Goal: Information Seeking & Learning: Learn about a topic

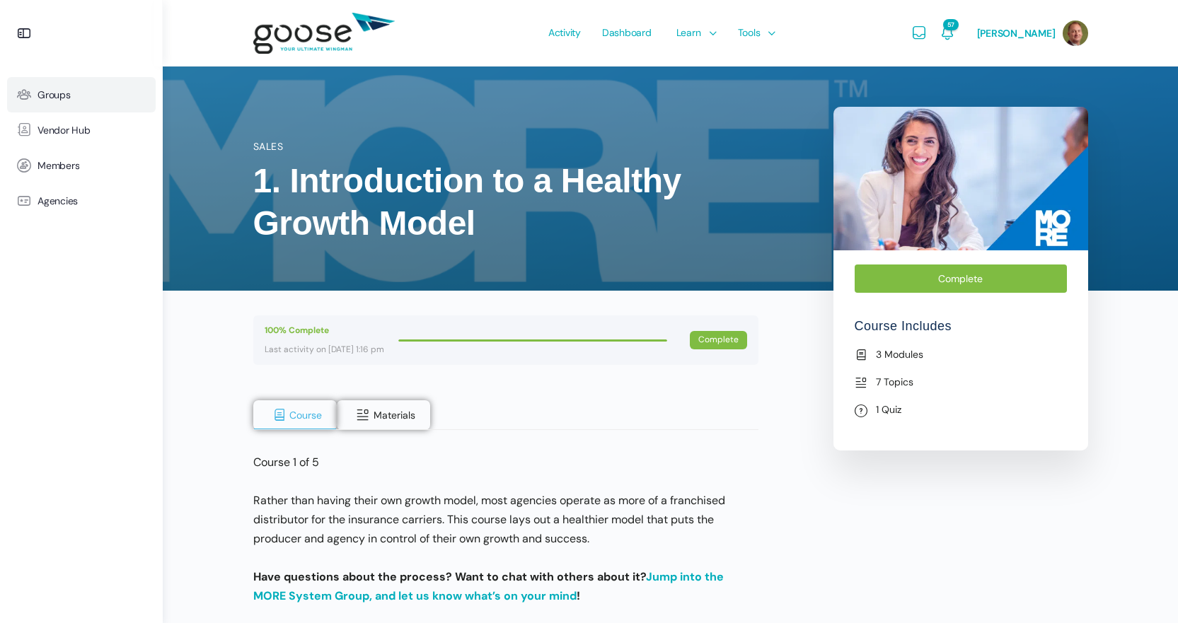
click at [62, 86] on link "Groups" at bounding box center [81, 94] width 149 height 35
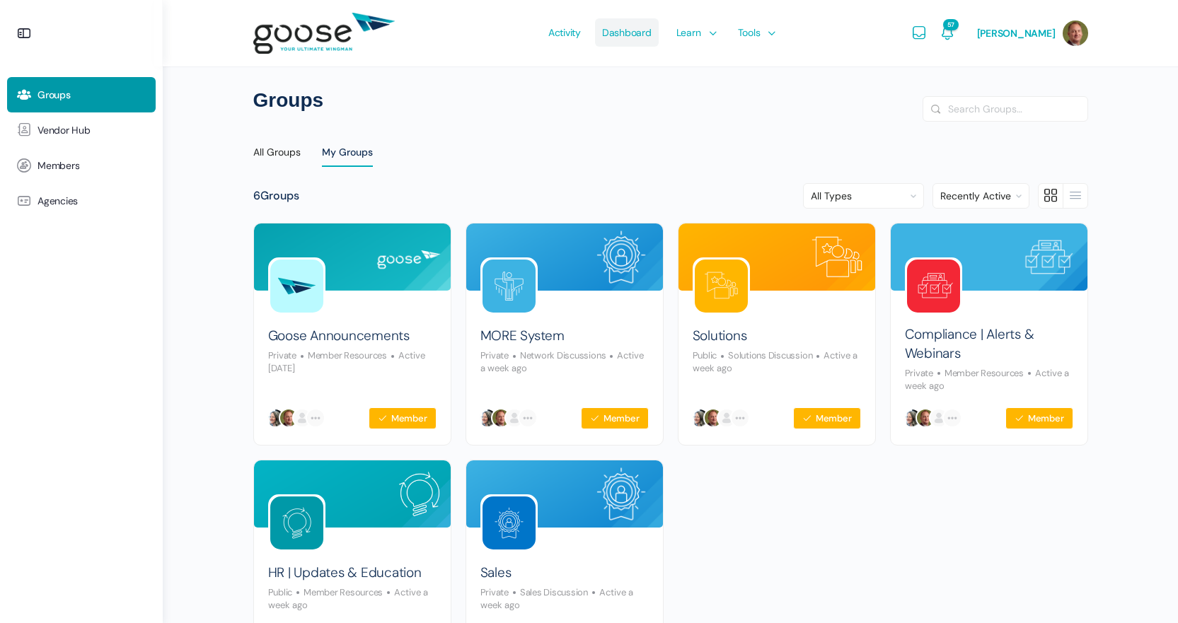
click at [641, 36] on span "Dashboard" at bounding box center [627, 32] width 50 height 67
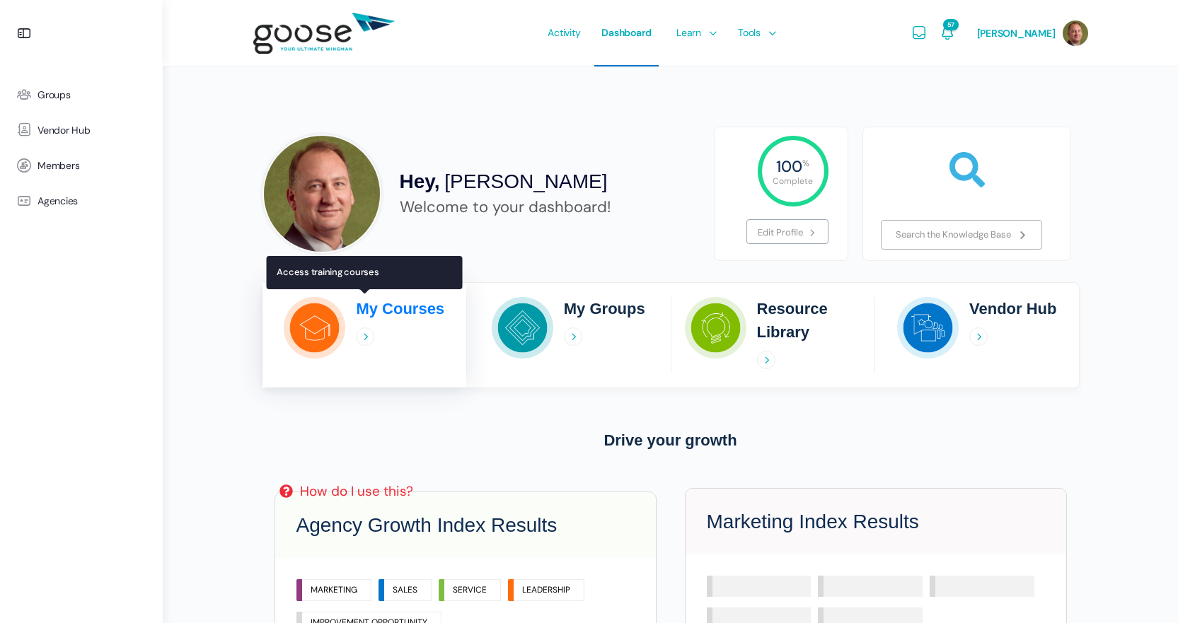
click at [359, 333] on icon at bounding box center [365, 337] width 18 height 18
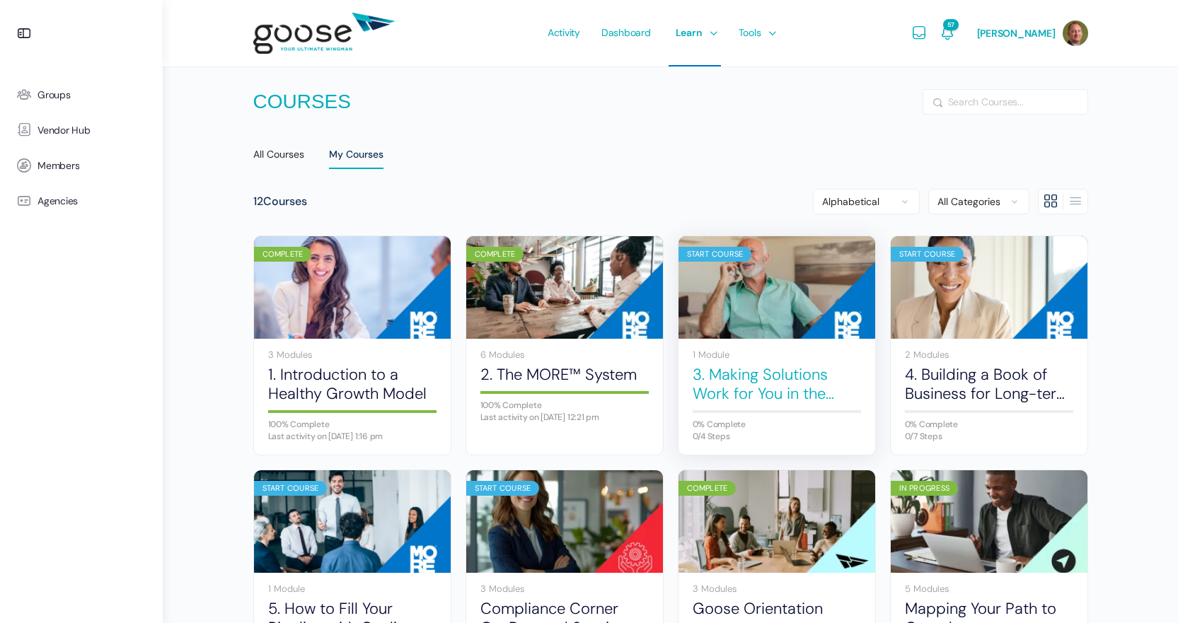
click at [780, 388] on link "3. Making Solutions Work for You in the Sales Process" at bounding box center [777, 384] width 168 height 39
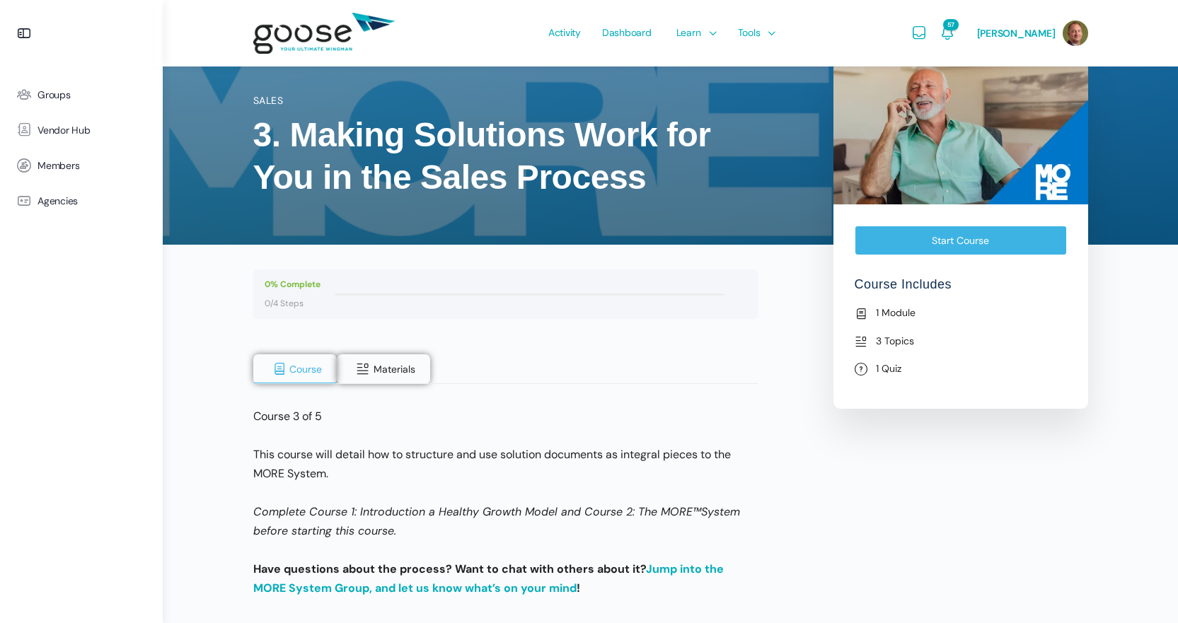
scroll to position [71, 0]
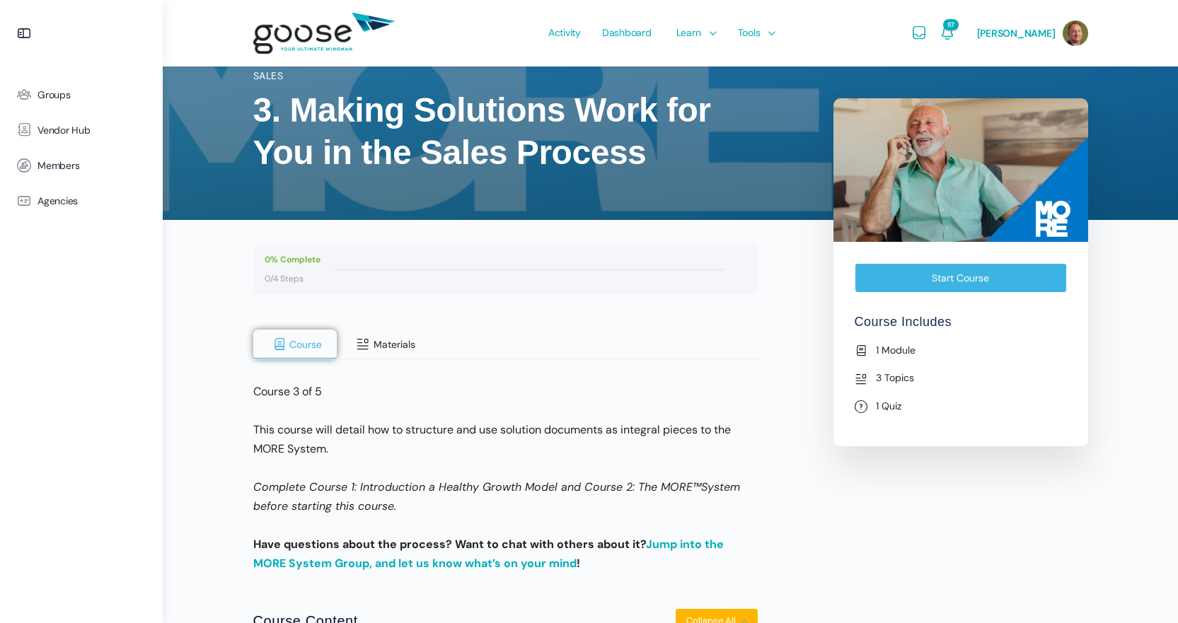
click at [359, 350] on span at bounding box center [363, 345] width 14 height 14
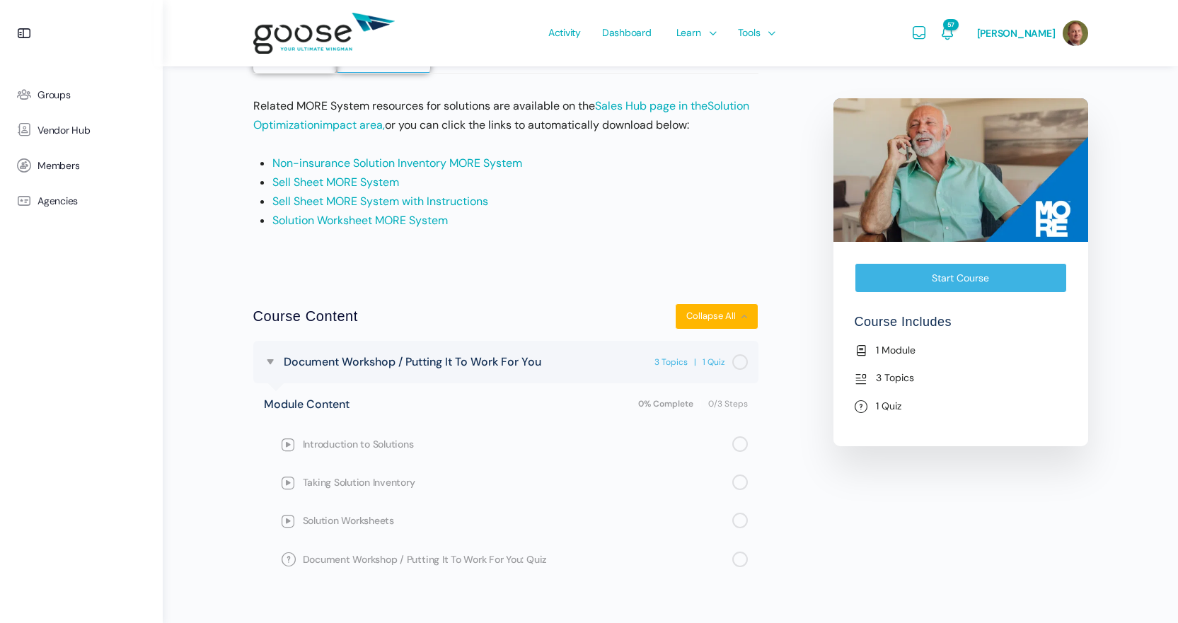
scroll to position [372, 0]
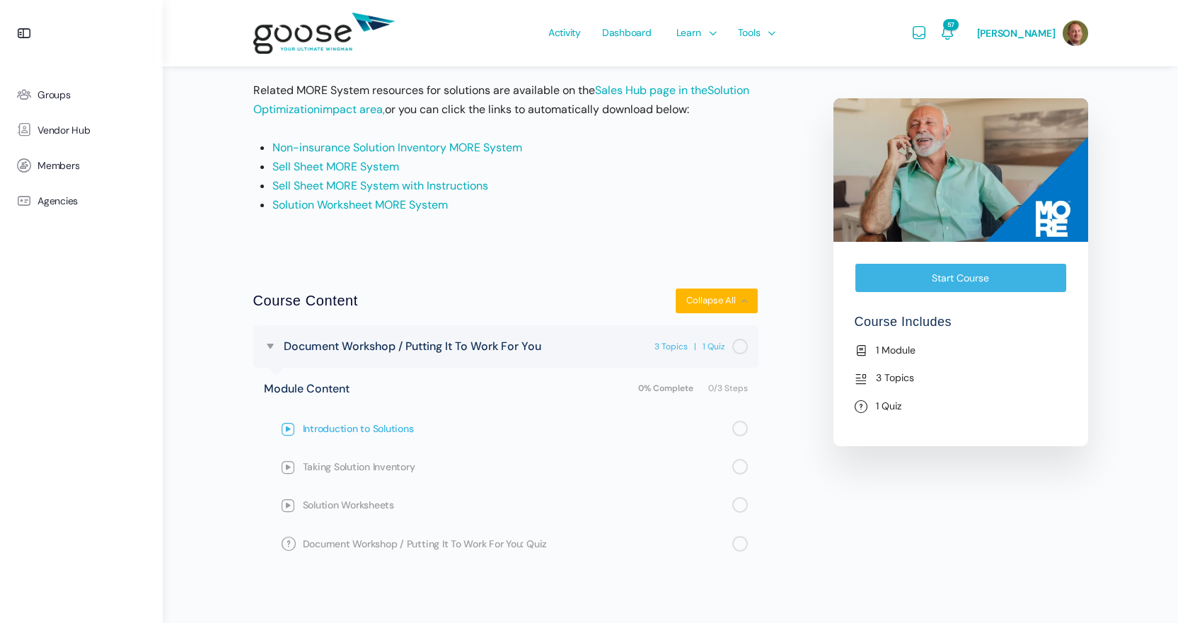
click at [371, 427] on span "Introduction to Solutions" at bounding box center [518, 429] width 430 height 16
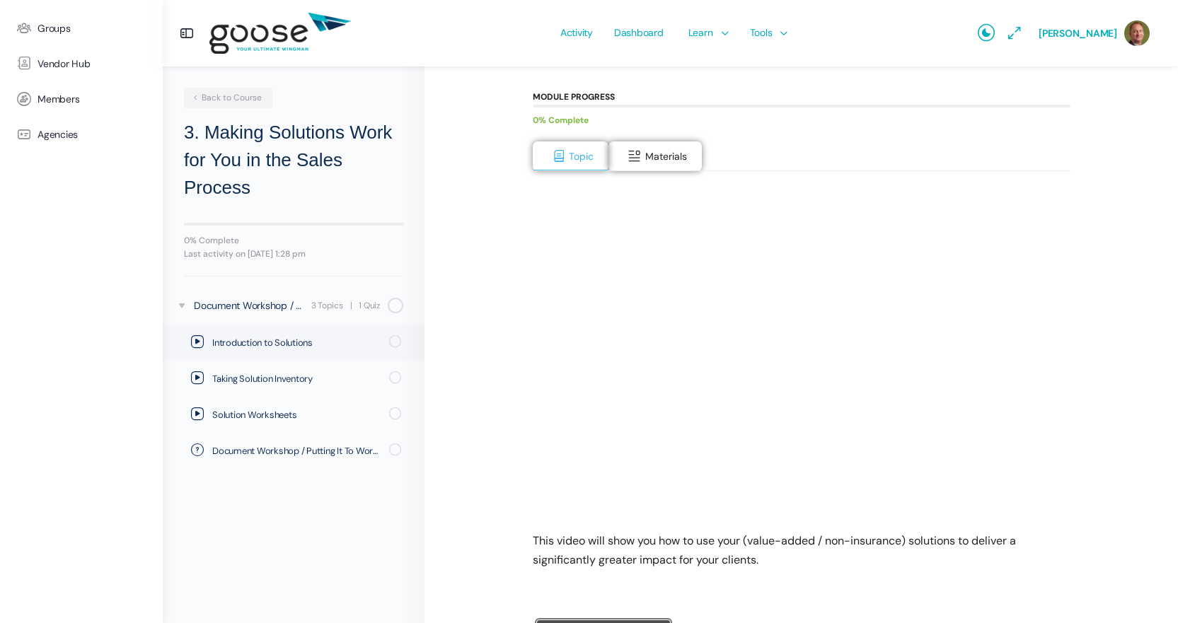
scroll to position [212, 0]
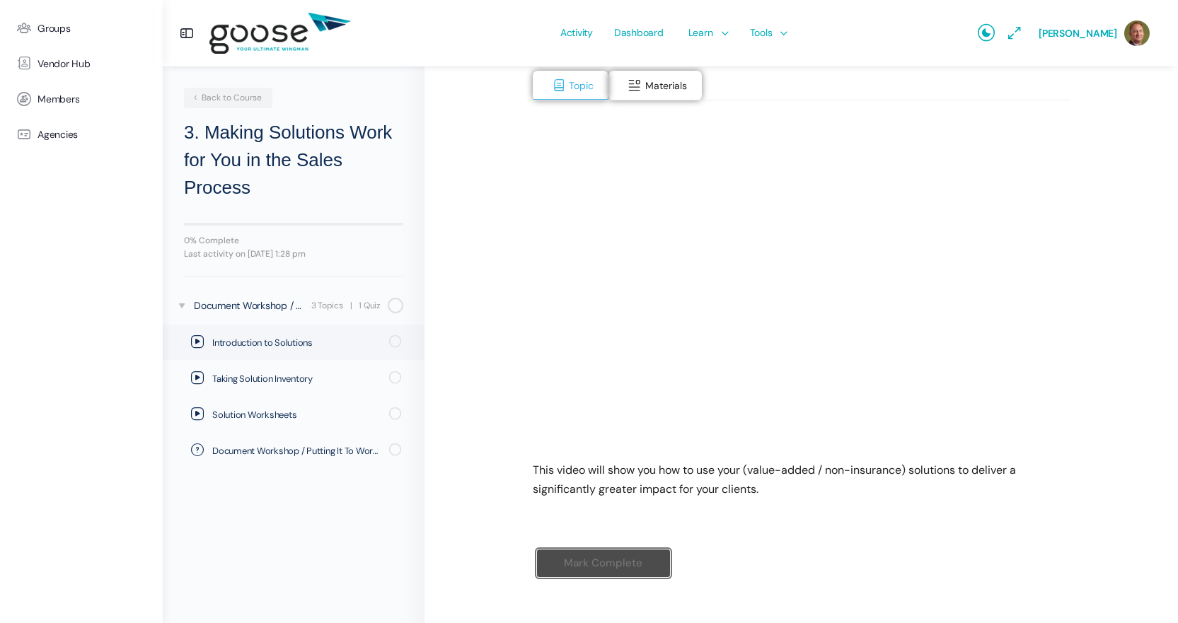
click at [437, 533] on div "3. Making Solutions Work for You in the Sales Process Document Workshop / Putti…" at bounding box center [802, 249] width 754 height 790
click at [594, 547] on div "Mark Complete" at bounding box center [604, 575] width 142 height 59
click at [594, 559] on input "Mark Complete" at bounding box center [603, 563] width 134 height 29
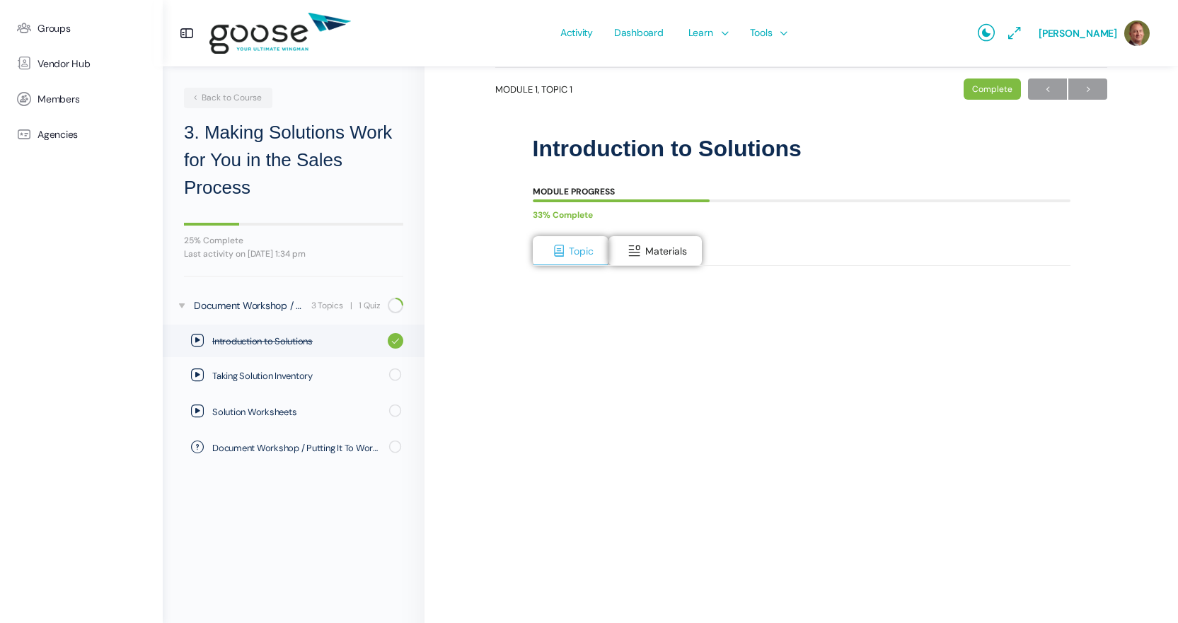
scroll to position [142, 0]
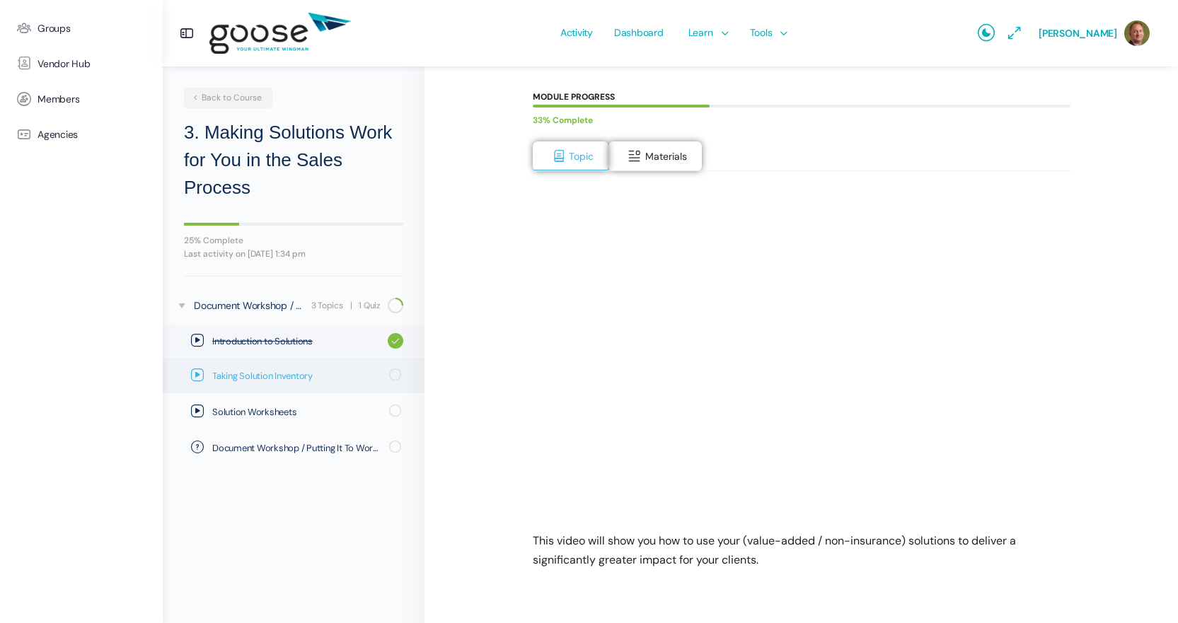
click at [288, 381] on span "Taking Solution Inventory" at bounding box center [296, 376] width 168 height 14
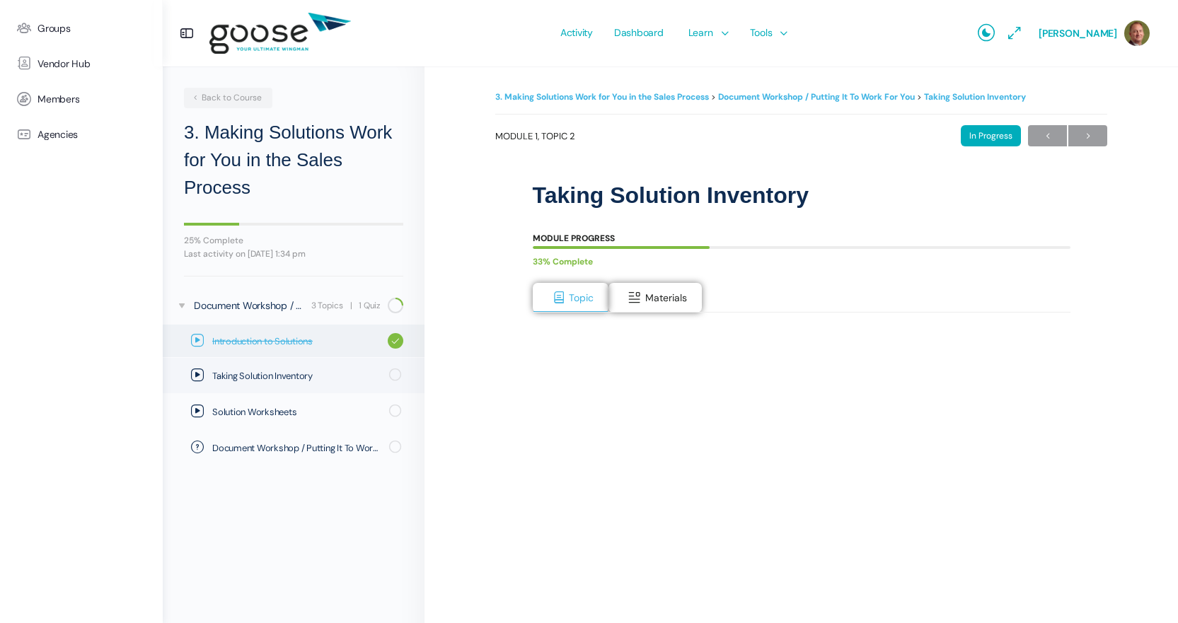
click at [304, 348] on span "Introduction to Solutions" at bounding box center [296, 342] width 168 height 14
click at [660, 294] on span "Materials" at bounding box center [666, 298] width 42 height 13
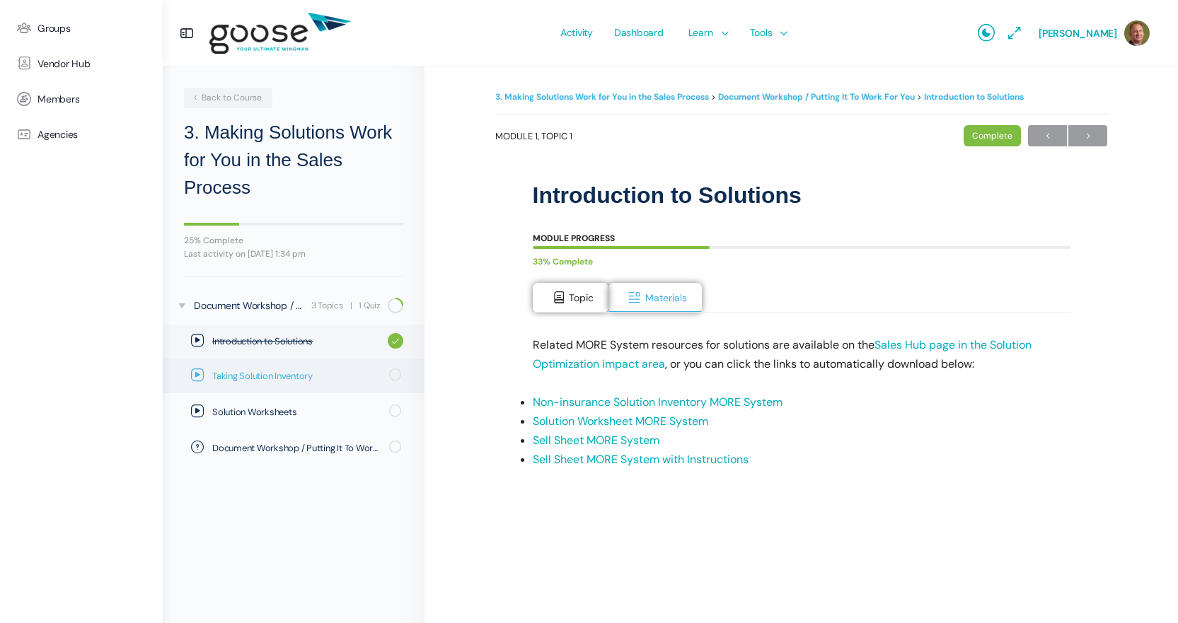
click at [304, 375] on span "Taking Solution Inventory" at bounding box center [296, 376] width 168 height 14
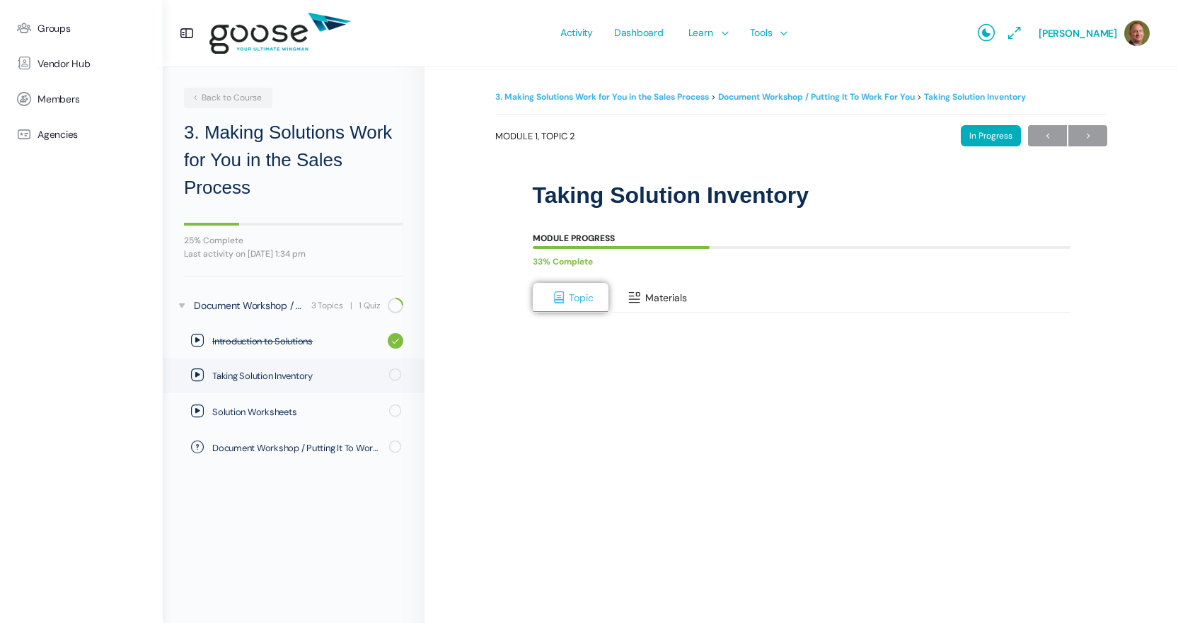
click at [651, 297] on span "Materials" at bounding box center [666, 298] width 42 height 13
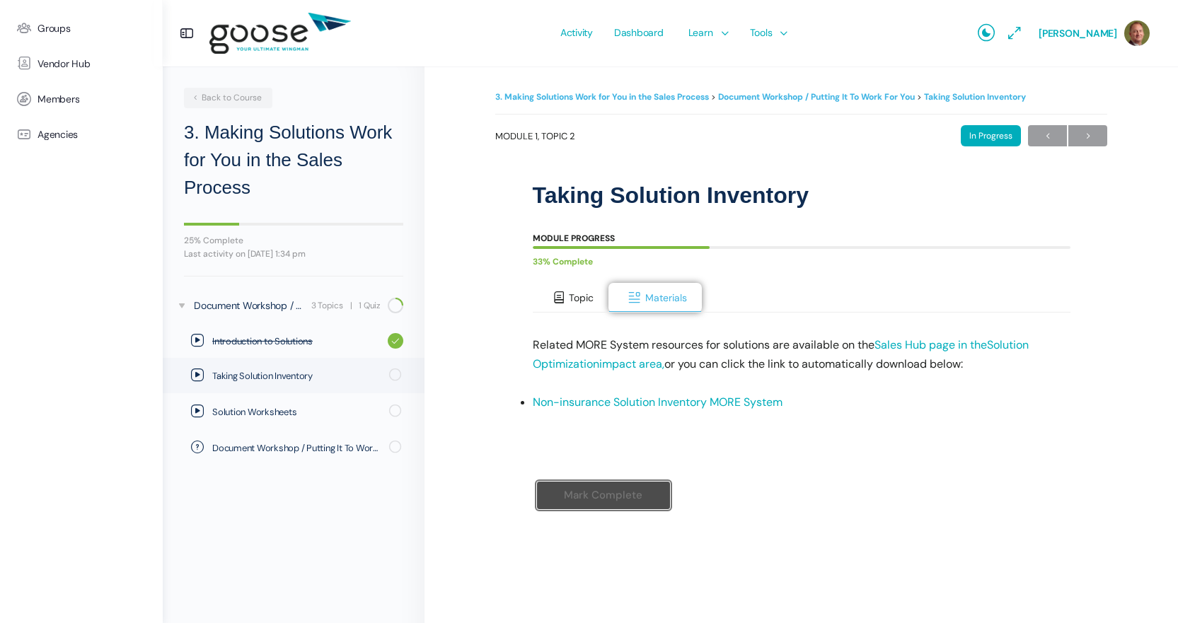
click at [580, 304] on span "Topic" at bounding box center [581, 298] width 25 height 13
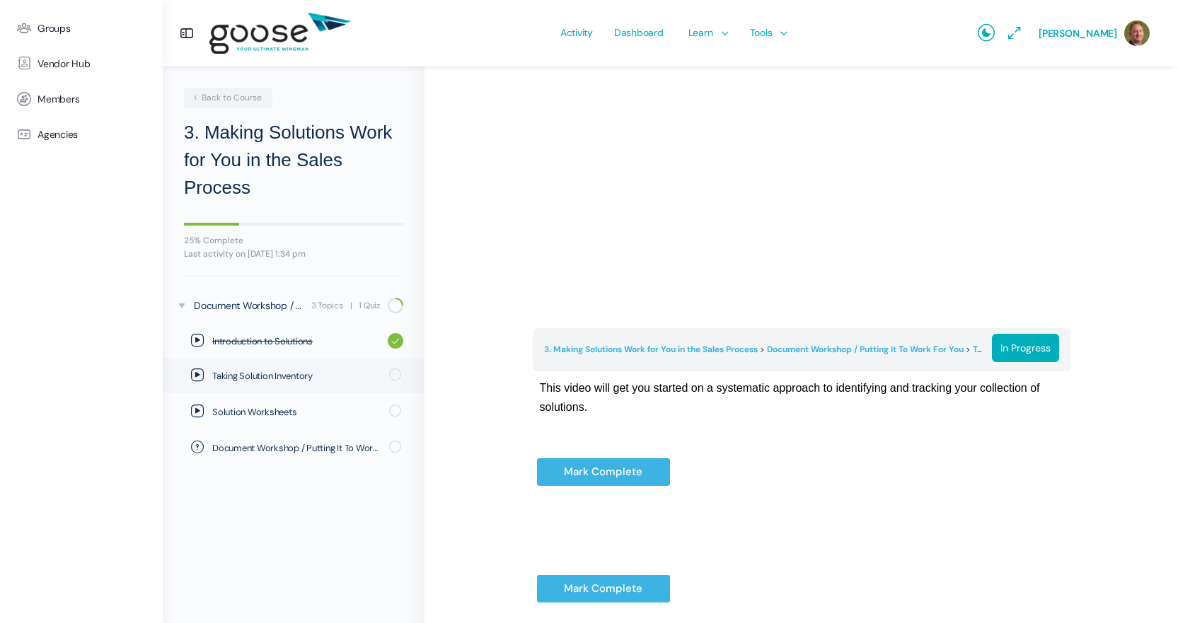
scroll to position [354, 0]
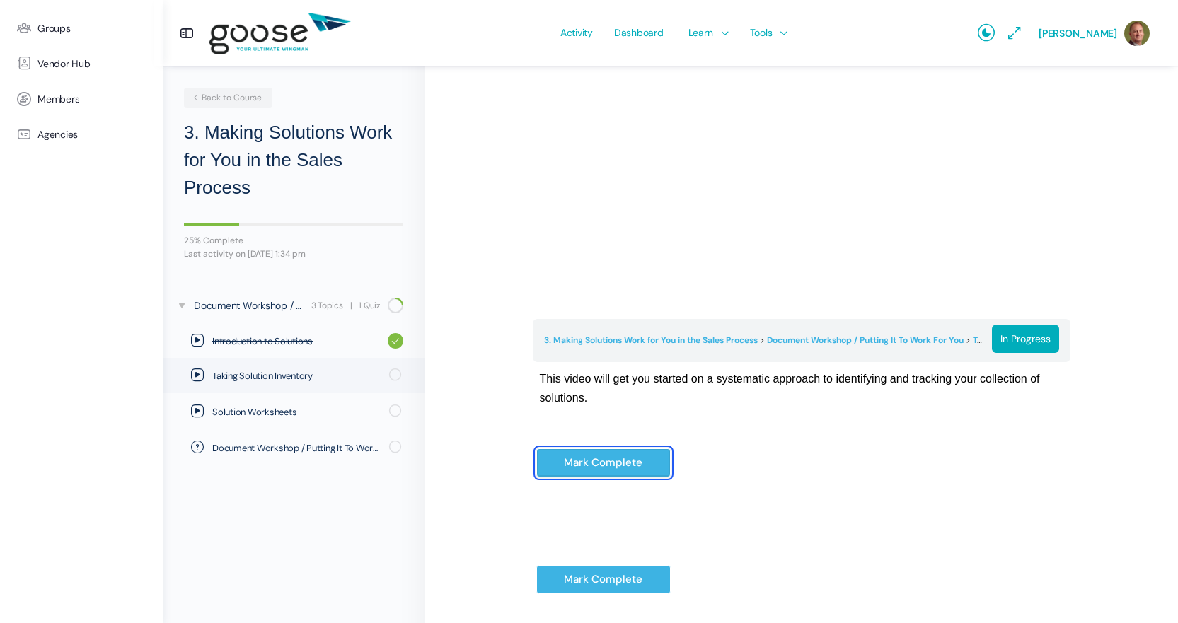
click at [591, 468] on input "Mark Complete" at bounding box center [603, 463] width 134 height 29
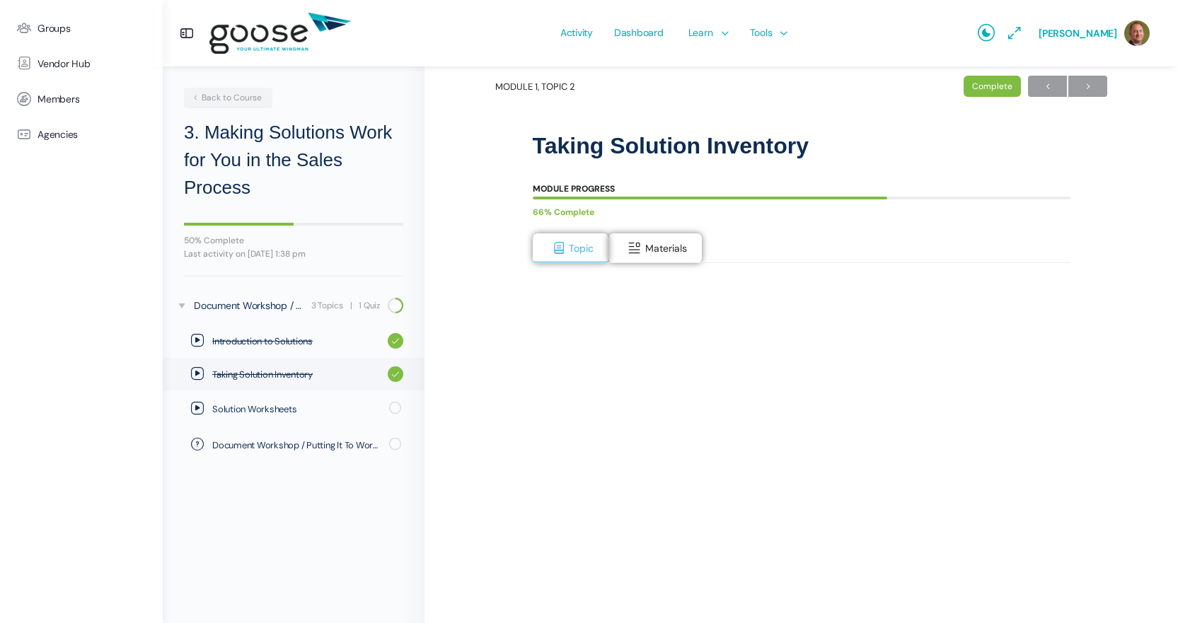
scroll to position [71, 0]
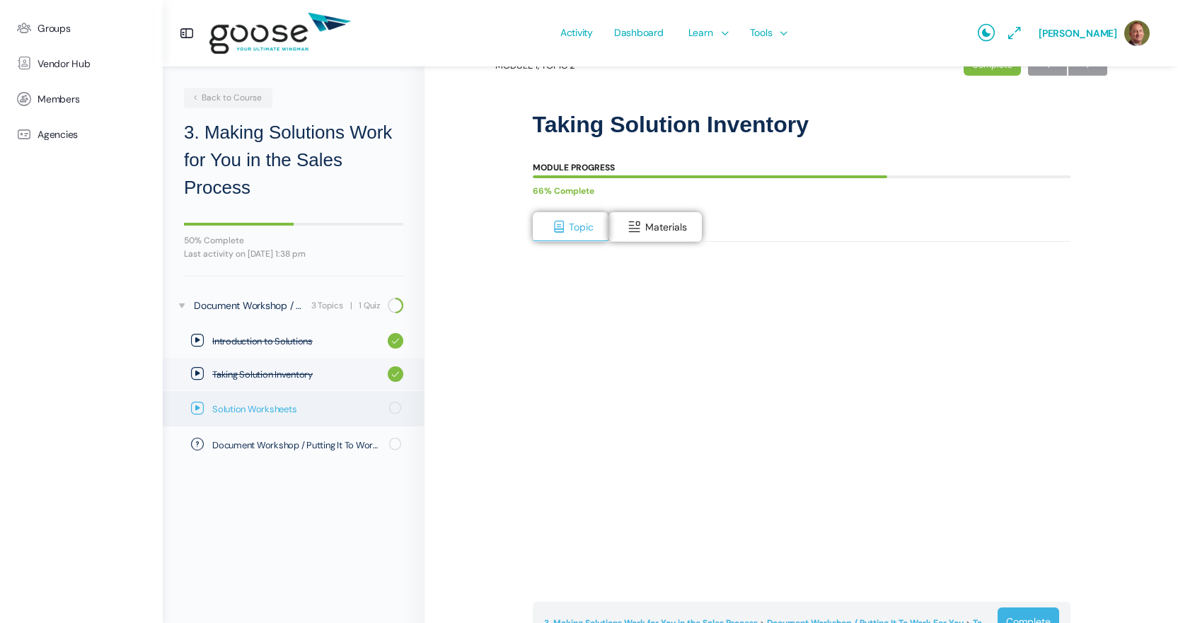
click at [269, 411] on span "Solution Worksheets" at bounding box center [296, 410] width 168 height 14
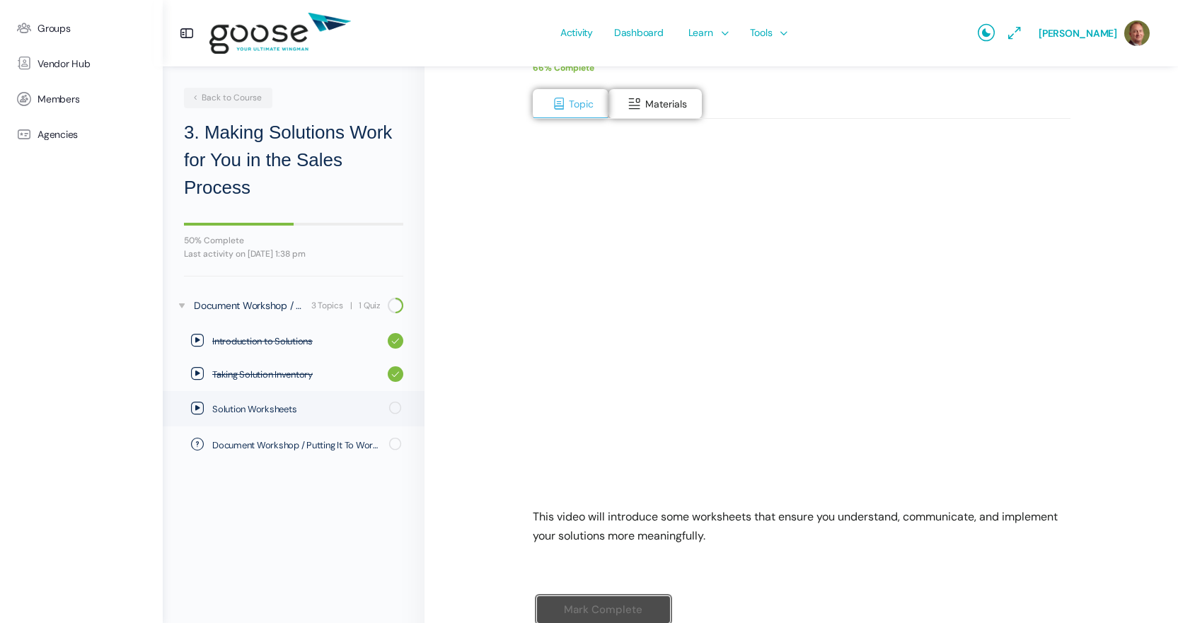
scroll to position [212, 0]
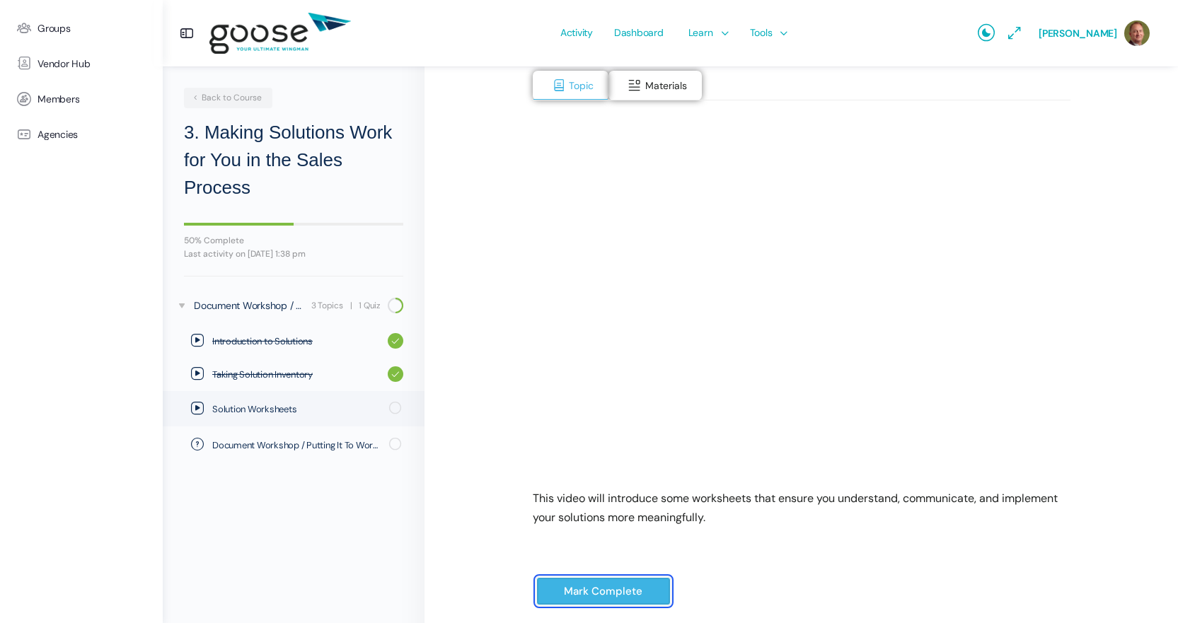
click at [618, 586] on input "Mark Complete" at bounding box center [603, 591] width 134 height 29
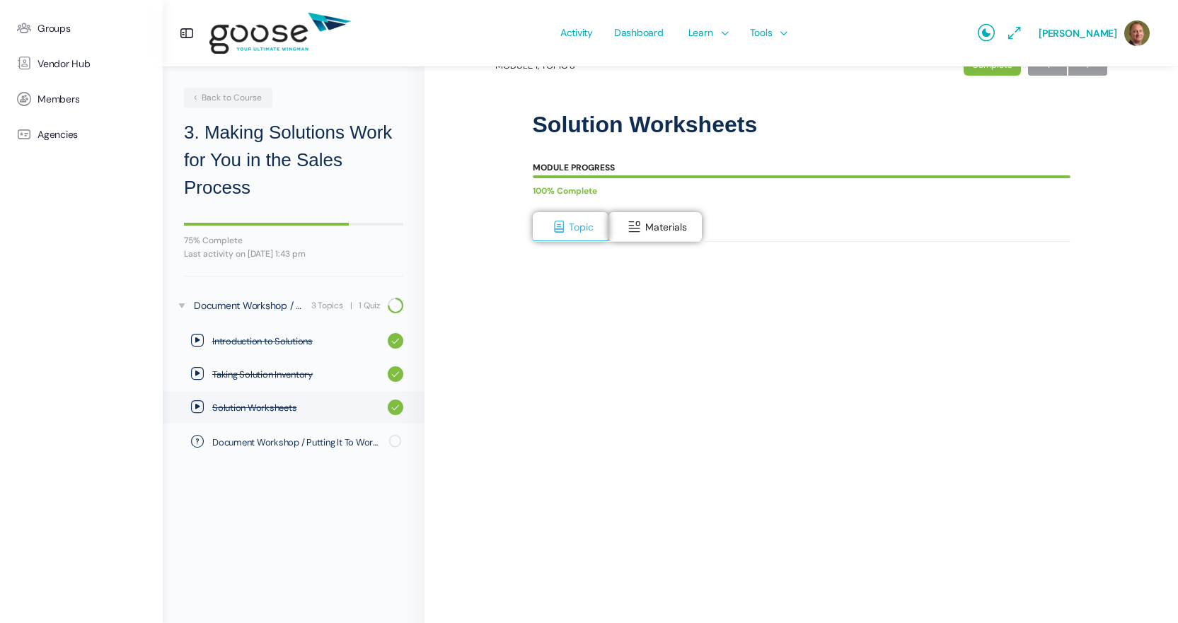
scroll to position [142, 0]
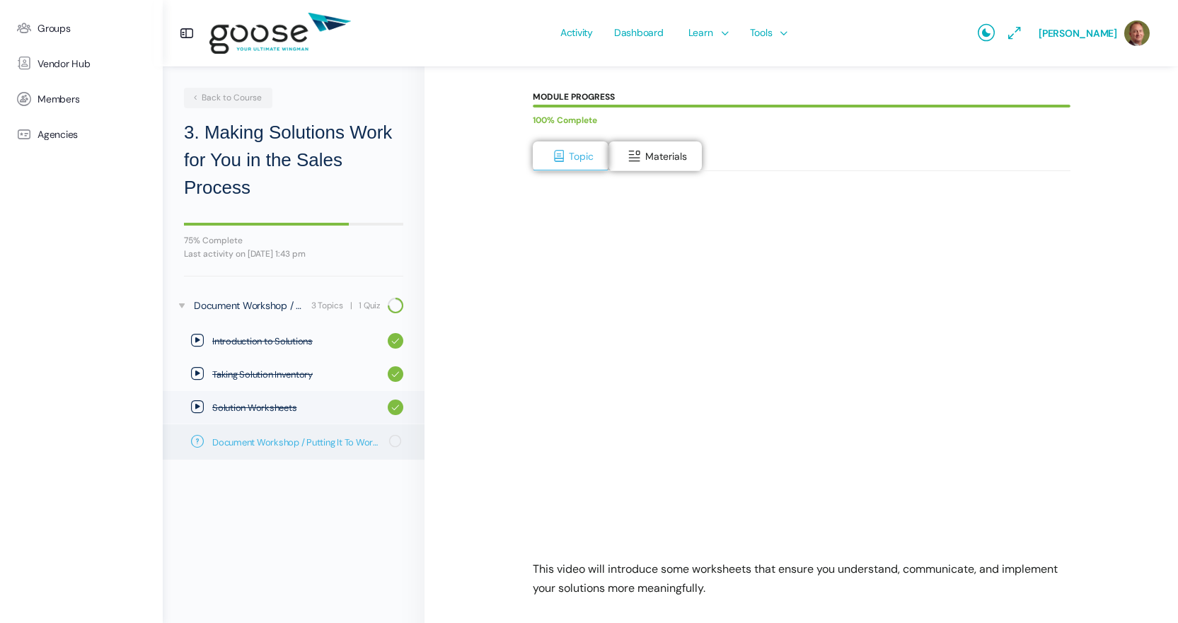
click at [265, 450] on link "Document Workshop / Putting It To Work For You: Quiz" at bounding box center [294, 442] width 262 height 35
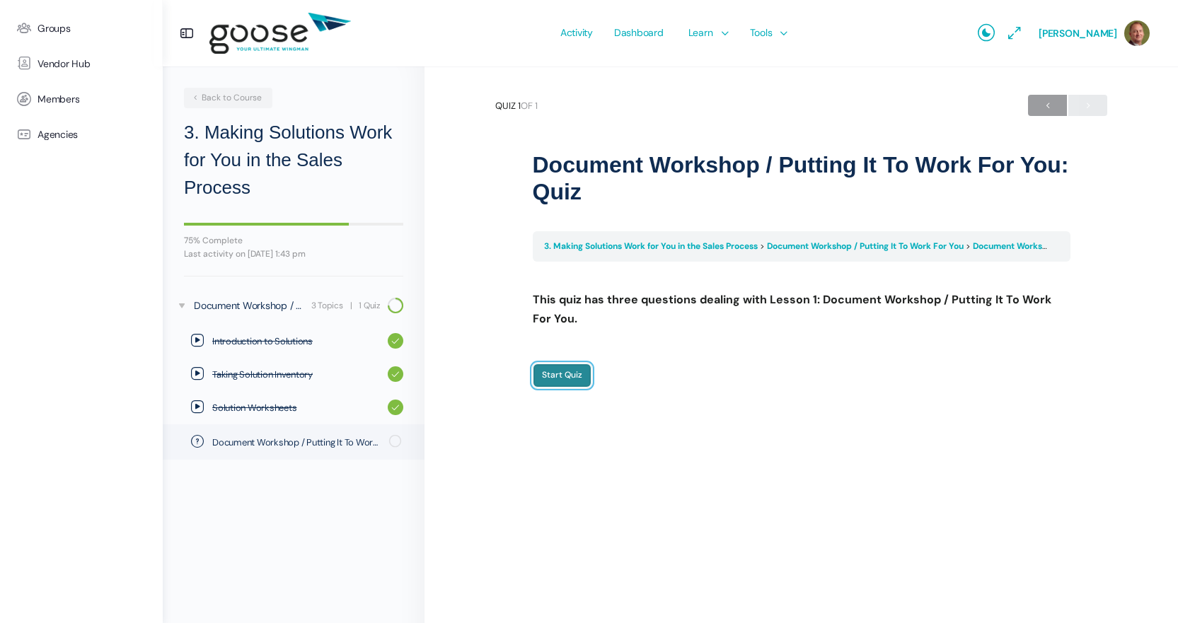
click at [557, 381] on input "Start Quiz" at bounding box center [562, 376] width 59 height 24
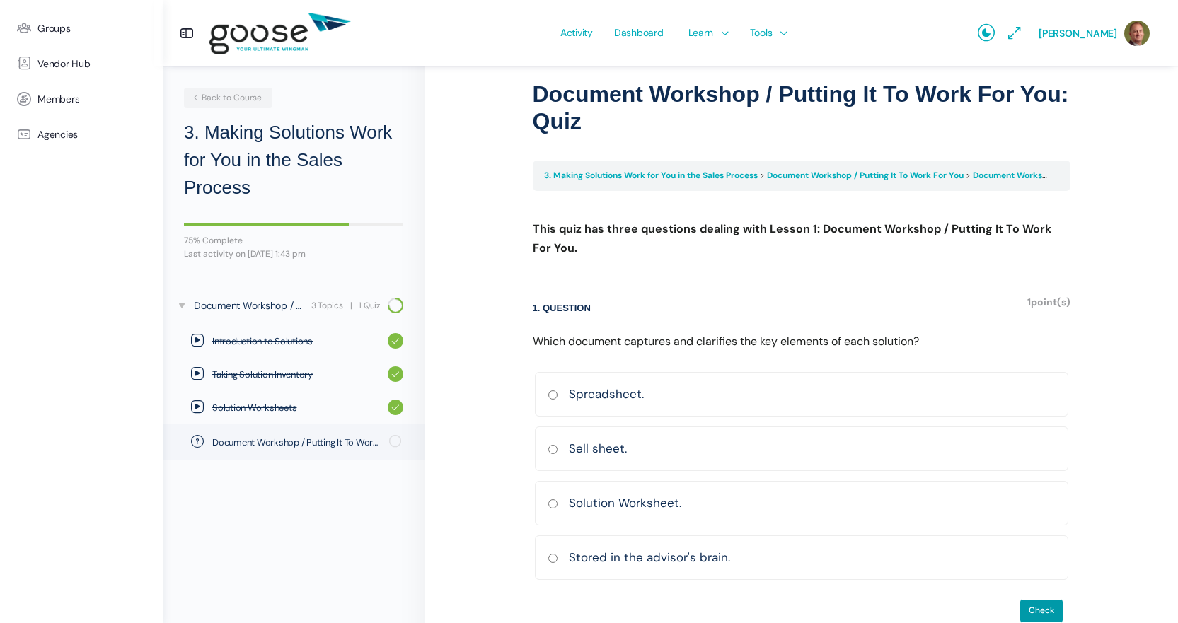
scroll to position [100, 0]
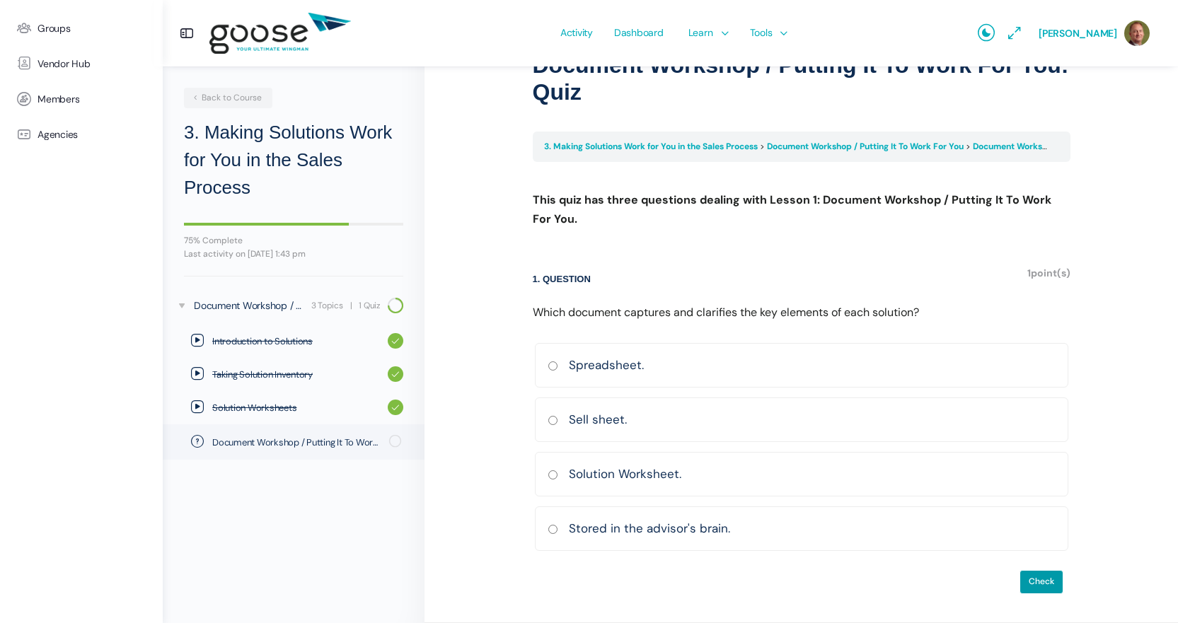
click at [551, 475] on input "Solution Worksheet. [GEOGRAPHIC_DATA] Incorrect Correct answer" at bounding box center [553, 475] width 11 height 9
radio input "true"
click at [1032, 580] on input "Check" at bounding box center [1042, 582] width 44 height 24
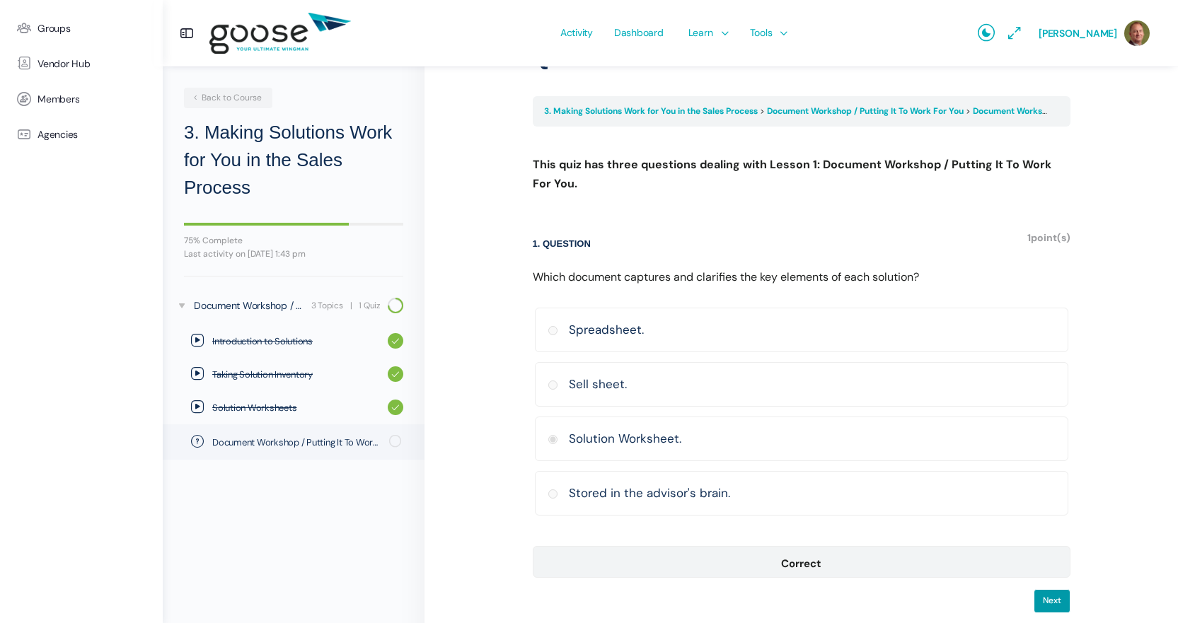
scroll to position [154, 0]
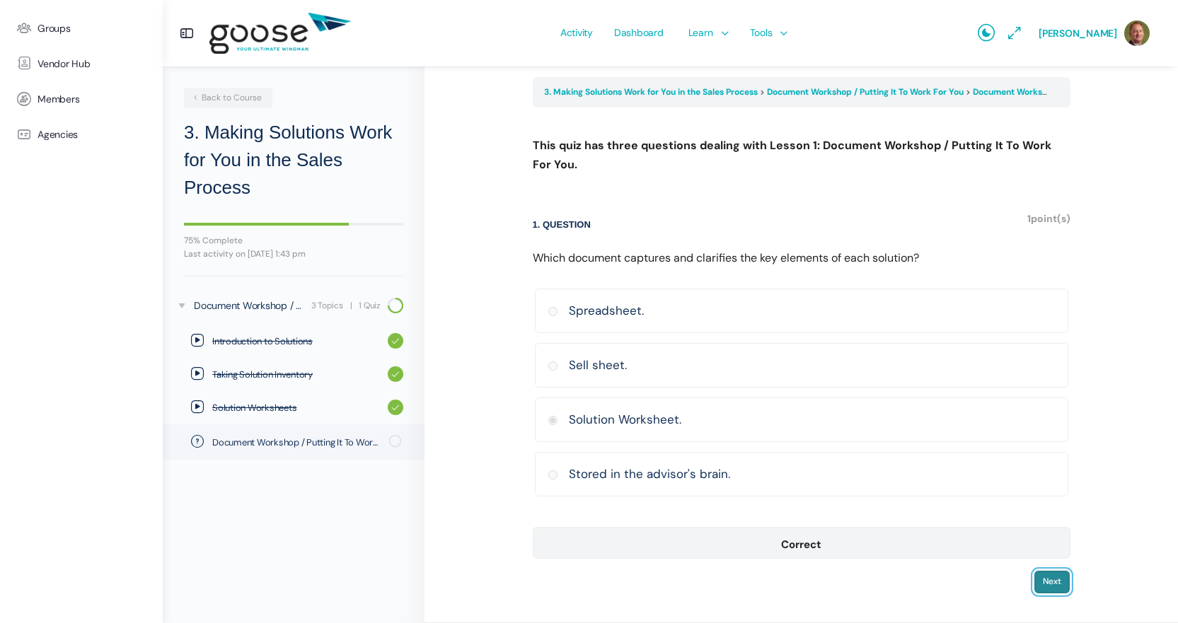
click at [1055, 585] on input "Next" at bounding box center [1052, 582] width 37 height 24
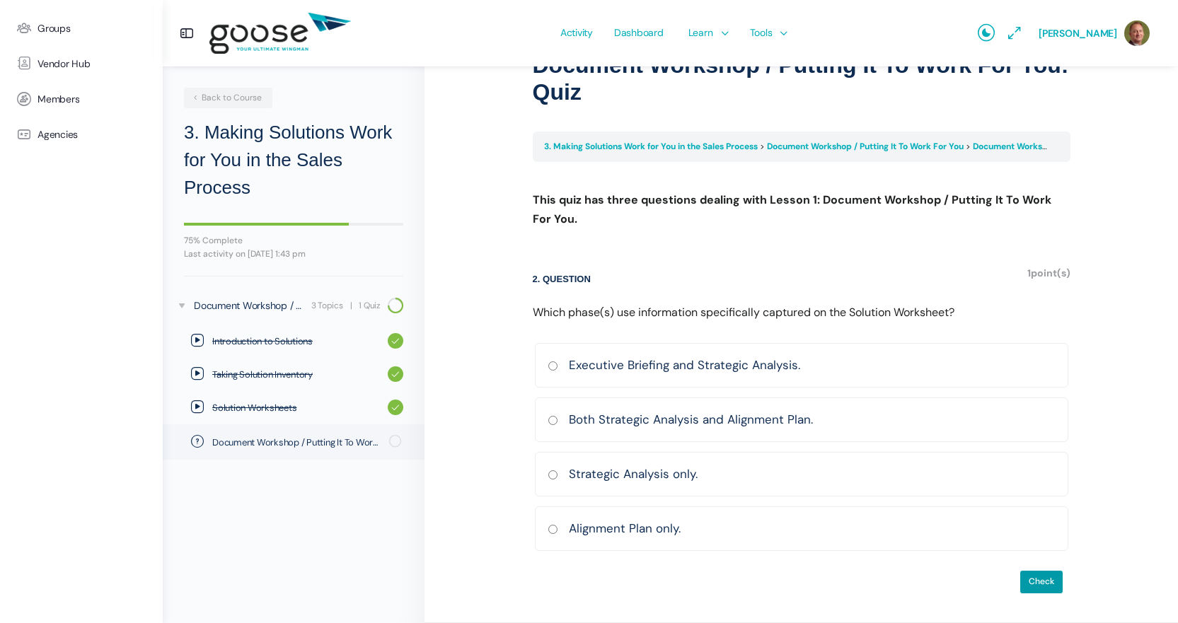
click at [548, 421] on input "Both Strategic Analysis and Alignment Plan. [GEOGRAPHIC_DATA] Incorrect Correct…" at bounding box center [553, 420] width 11 height 9
radio input "true"
click at [1047, 575] on input "Check" at bounding box center [1042, 582] width 44 height 24
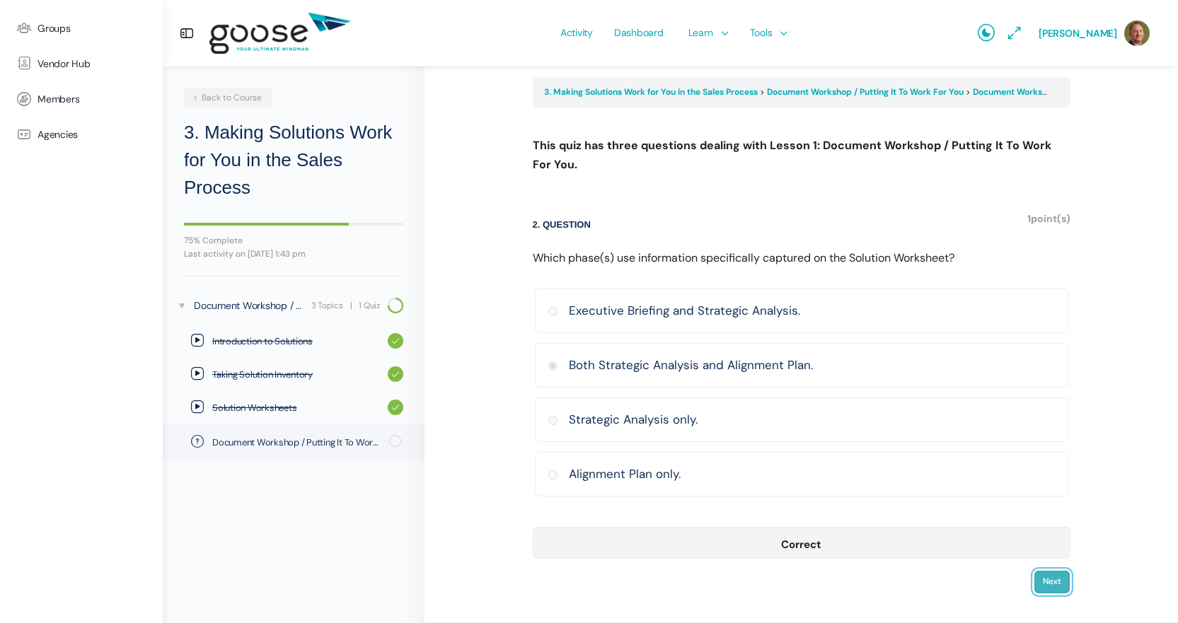
click at [1047, 575] on input "Next" at bounding box center [1052, 582] width 37 height 24
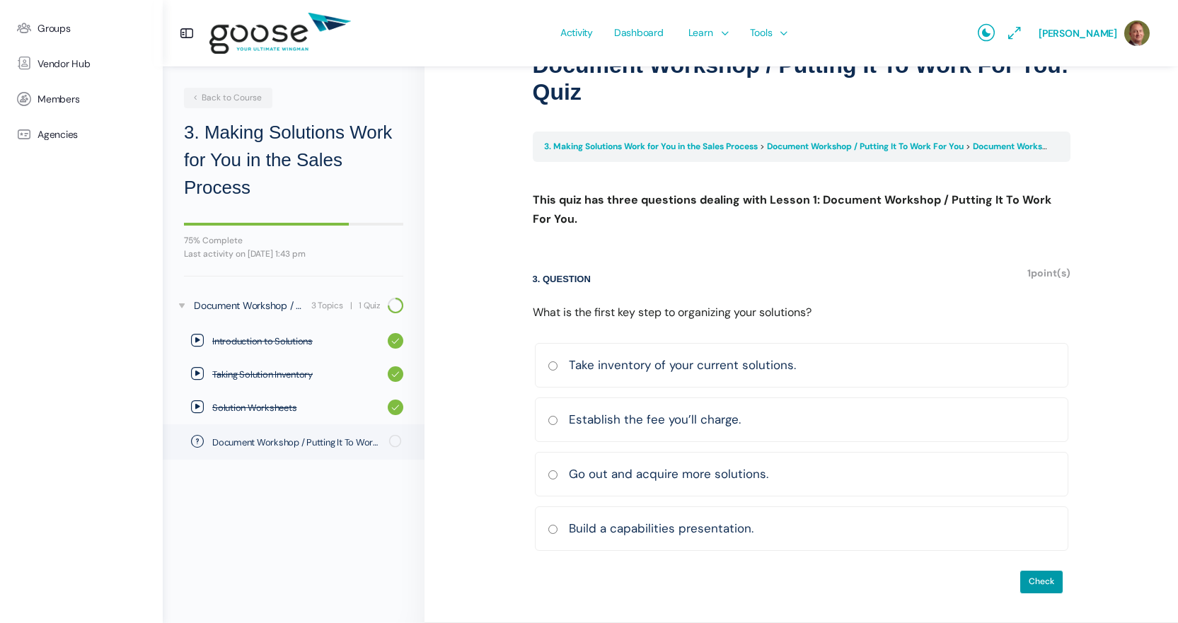
click at [553, 365] on input "Take inventory of your current solutions. [GEOGRAPHIC_DATA] Incorrect Correct a…" at bounding box center [553, 366] width 11 height 9
radio input "true"
click at [1033, 579] on input "Check" at bounding box center [1042, 582] width 44 height 24
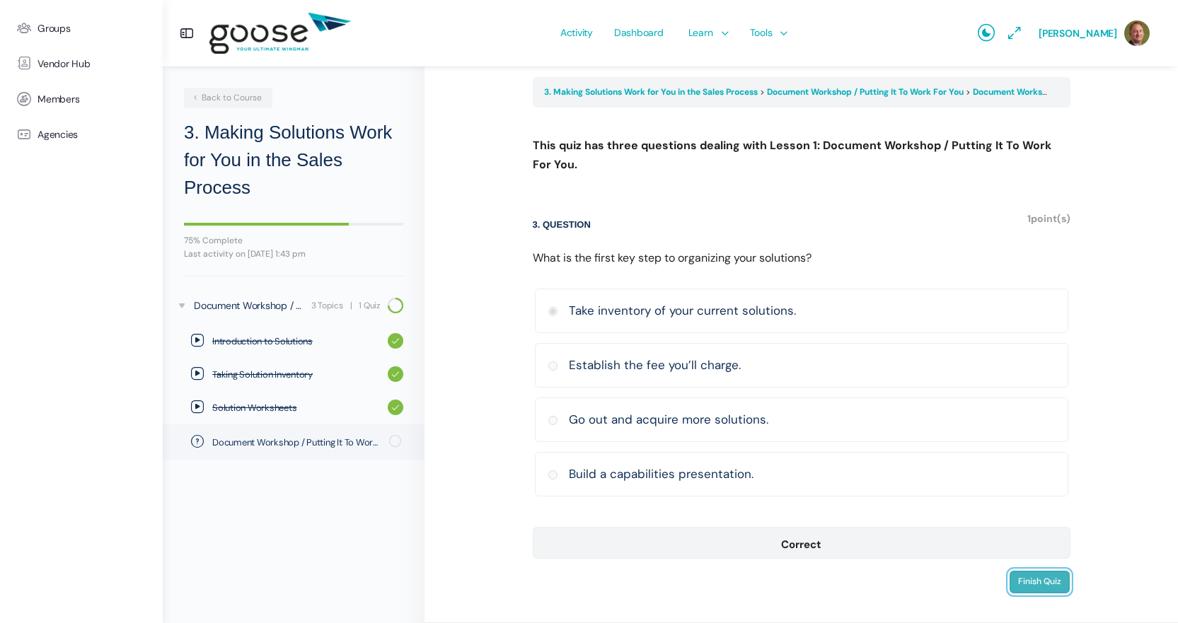
click at [1033, 579] on input "Finish Quiz" at bounding box center [1040, 582] width 62 height 24
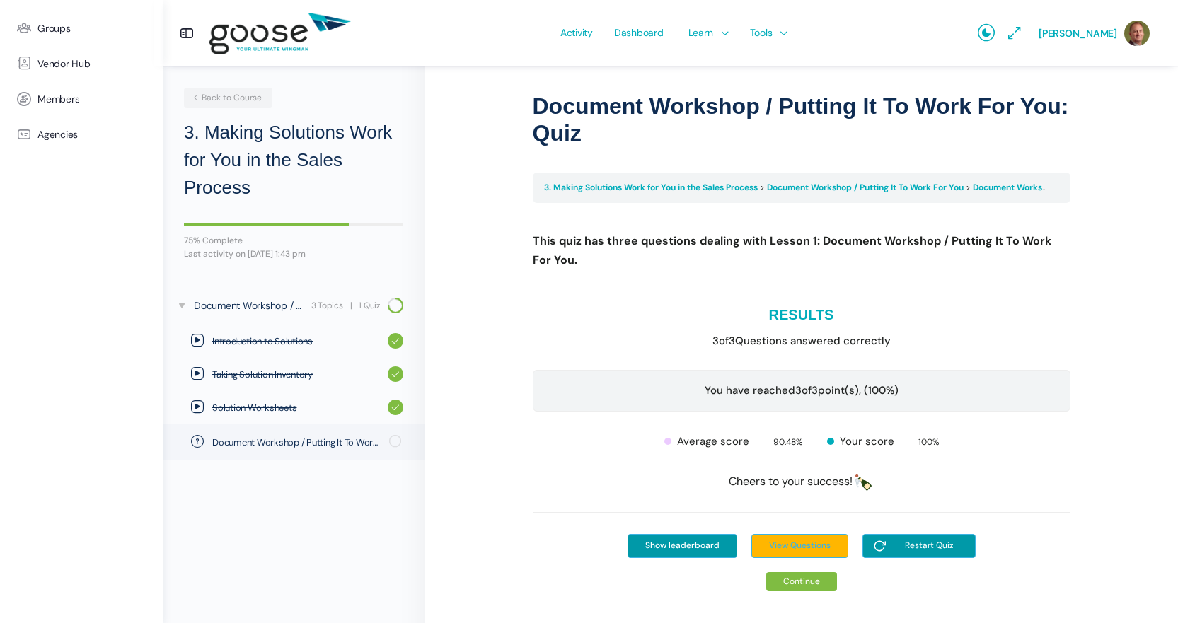
scroll to position [84, 0]
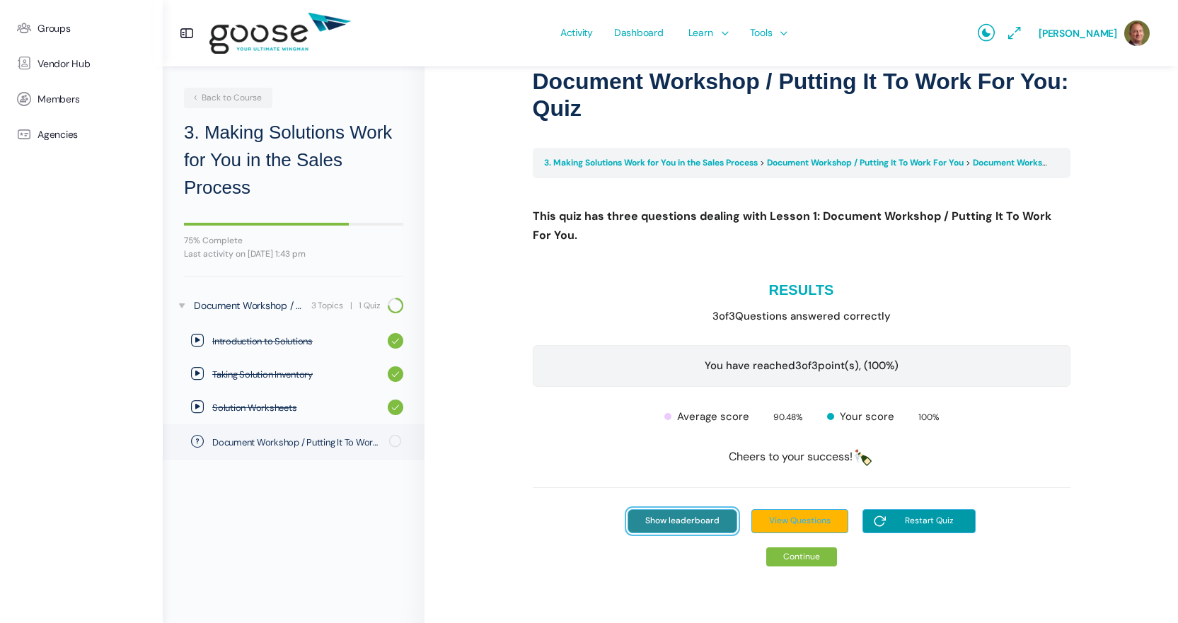
click at [692, 517] on input "Show leaderboard" at bounding box center [683, 522] width 110 height 24
click at [685, 519] on input "Show leaderboard" at bounding box center [683, 522] width 110 height 24
click at [678, 519] on input "Show leaderboard" at bounding box center [683, 521] width 110 height 24
